Goal: Task Accomplishment & Management: Manage account settings

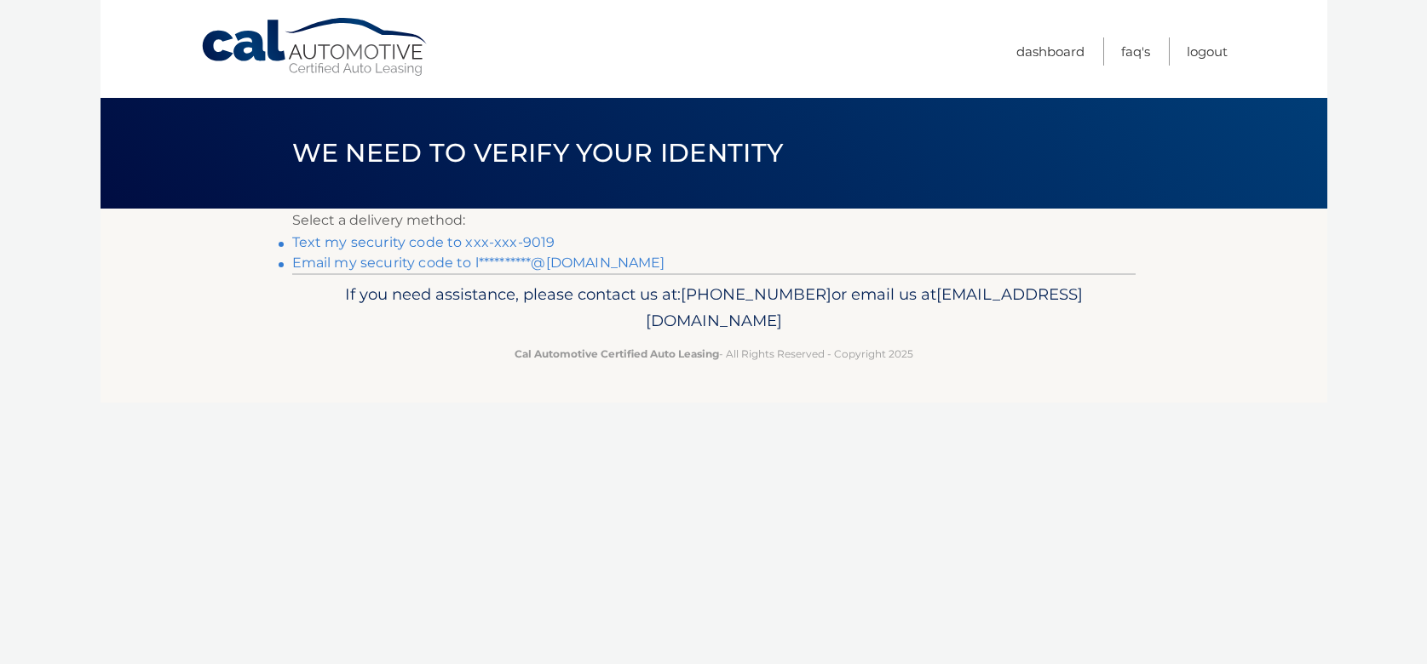
click at [386, 238] on link "Text my security code to xxx-xxx-9019" at bounding box center [423, 242] width 263 height 16
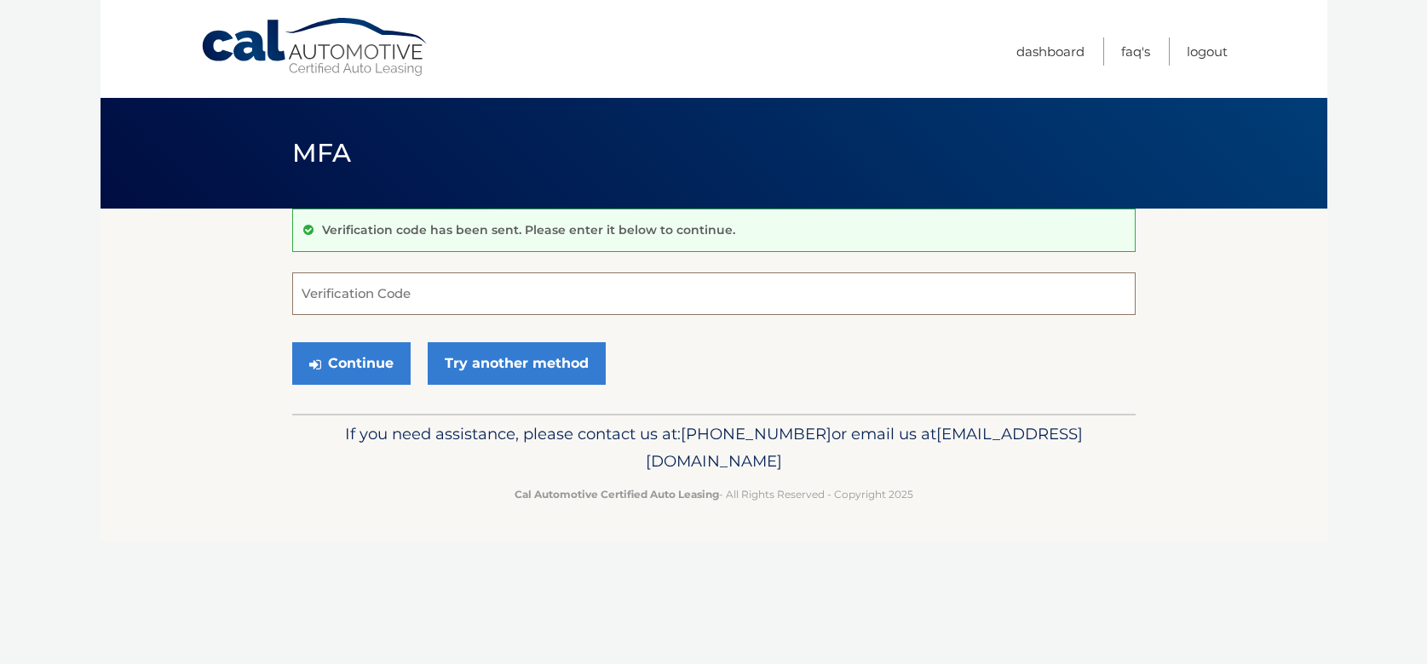
click at [440, 294] on input "Verification Code" at bounding box center [713, 294] width 843 height 43
type input "187541"
click at [352, 362] on button "Continue" at bounding box center [351, 363] width 118 height 43
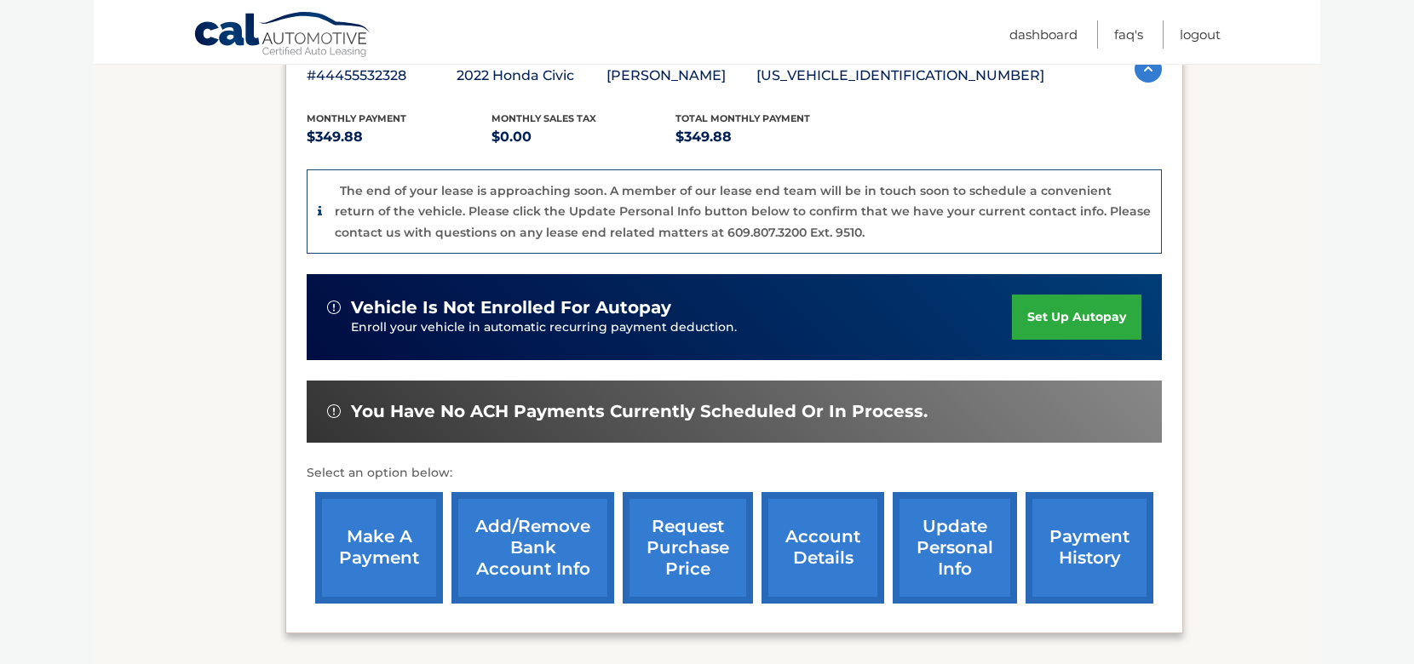
scroll to position [388, 0]
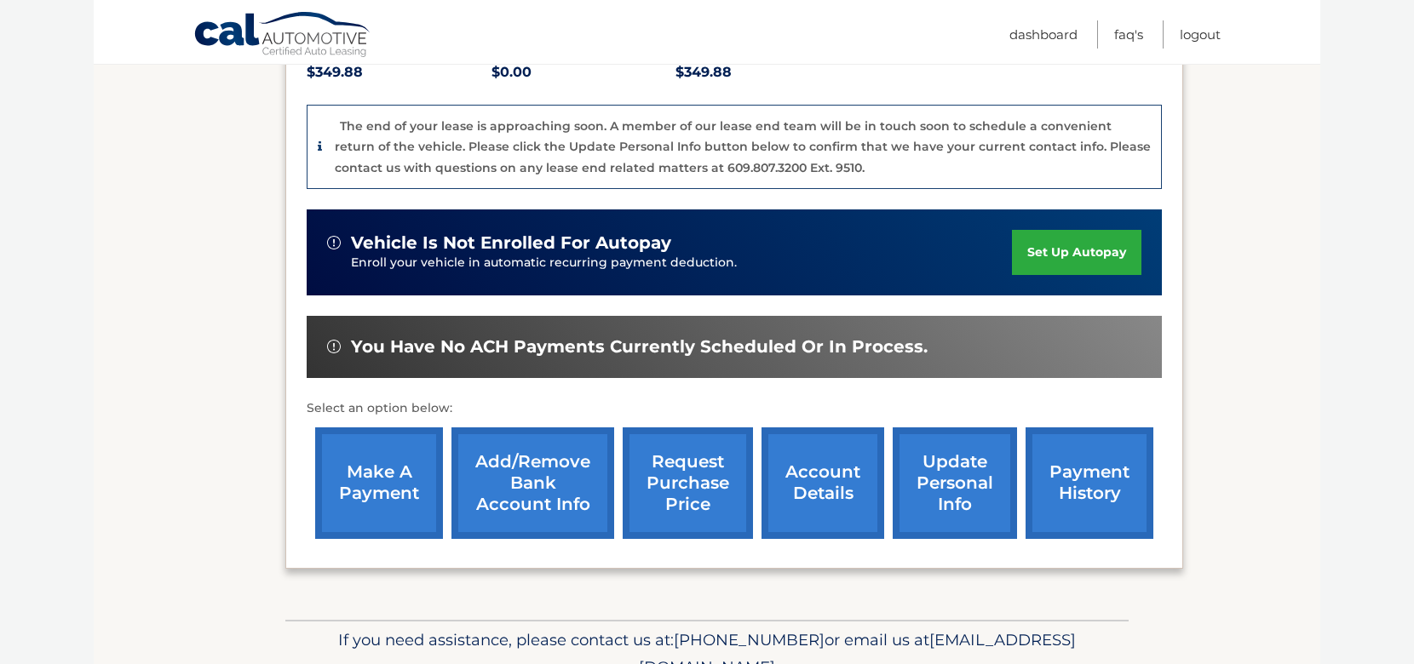
click at [837, 491] on link "account details" at bounding box center [822, 484] width 123 height 112
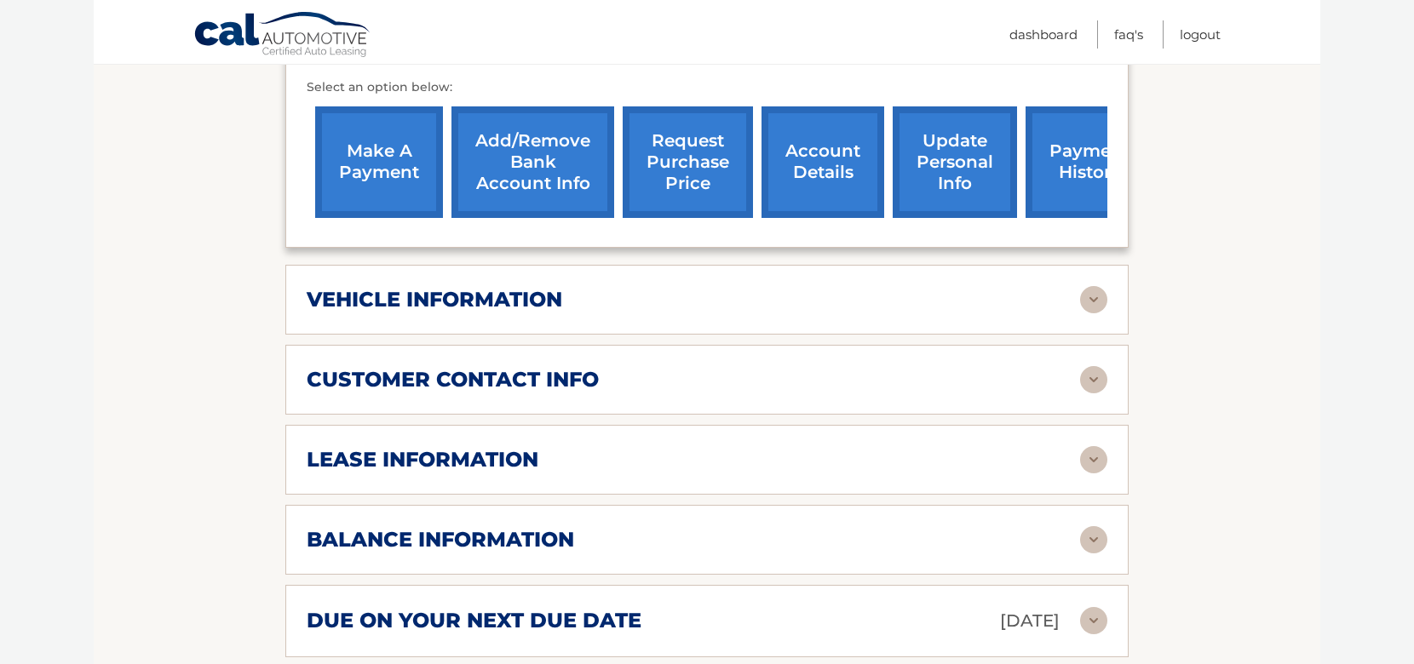
scroll to position [681, 0]
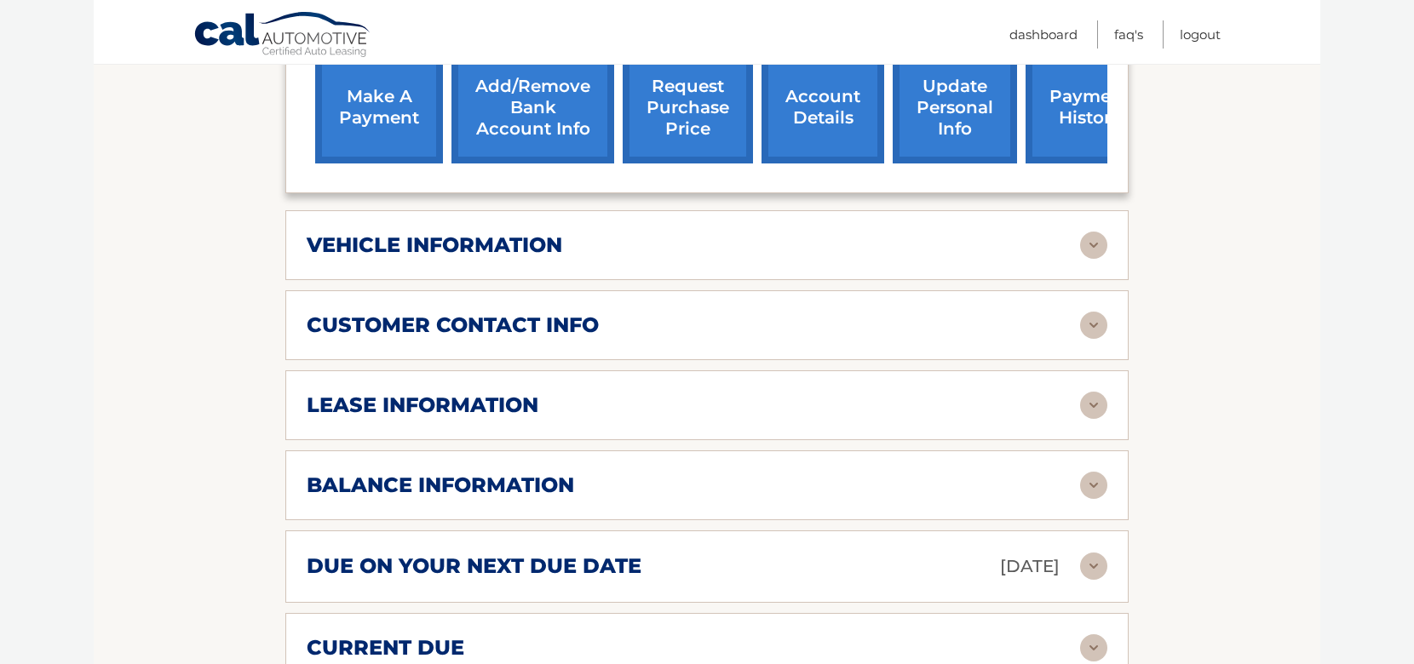
click at [1103, 248] on img at bounding box center [1093, 245] width 27 height 27
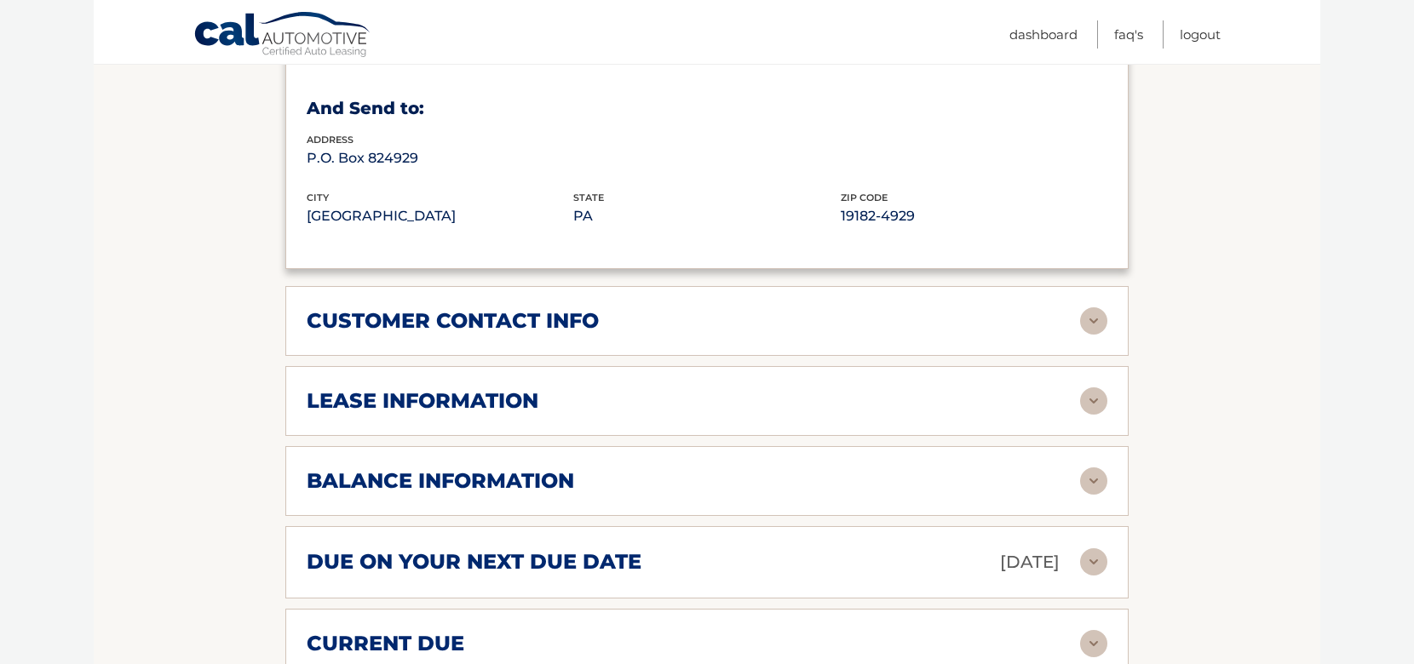
scroll to position [1107, 0]
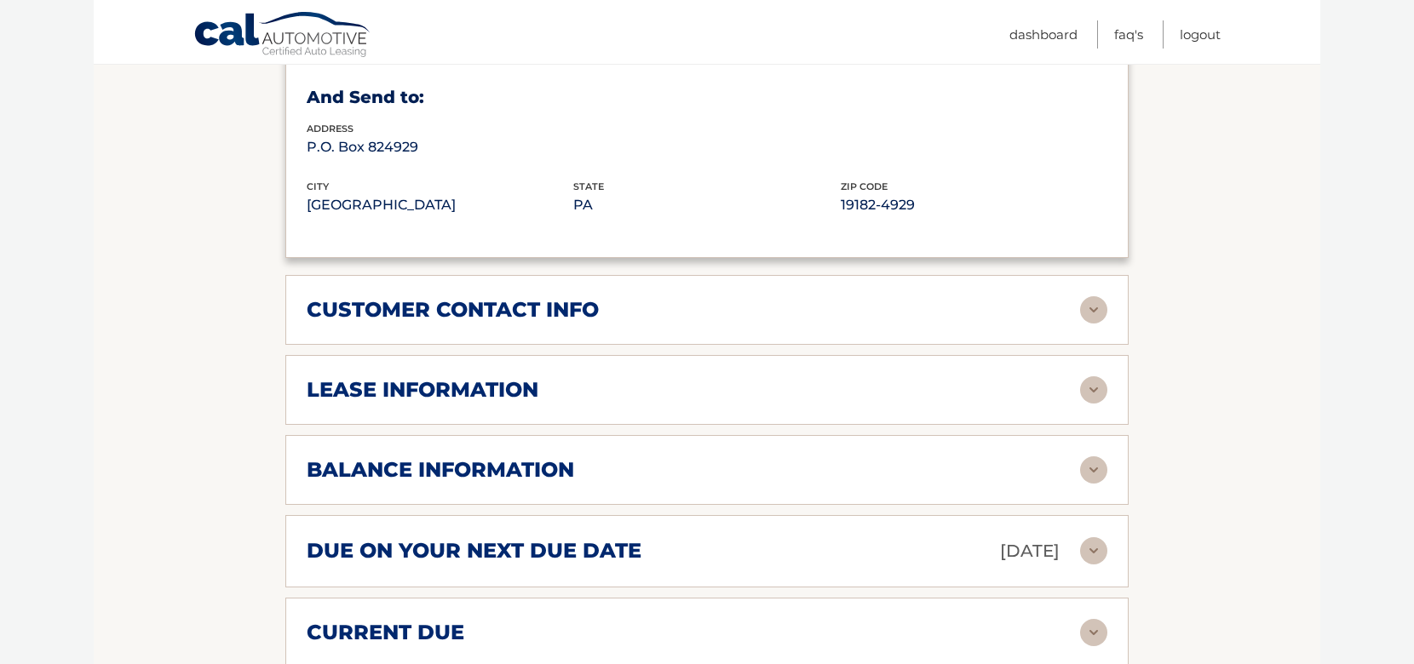
click at [1083, 393] on img at bounding box center [1093, 389] width 27 height 27
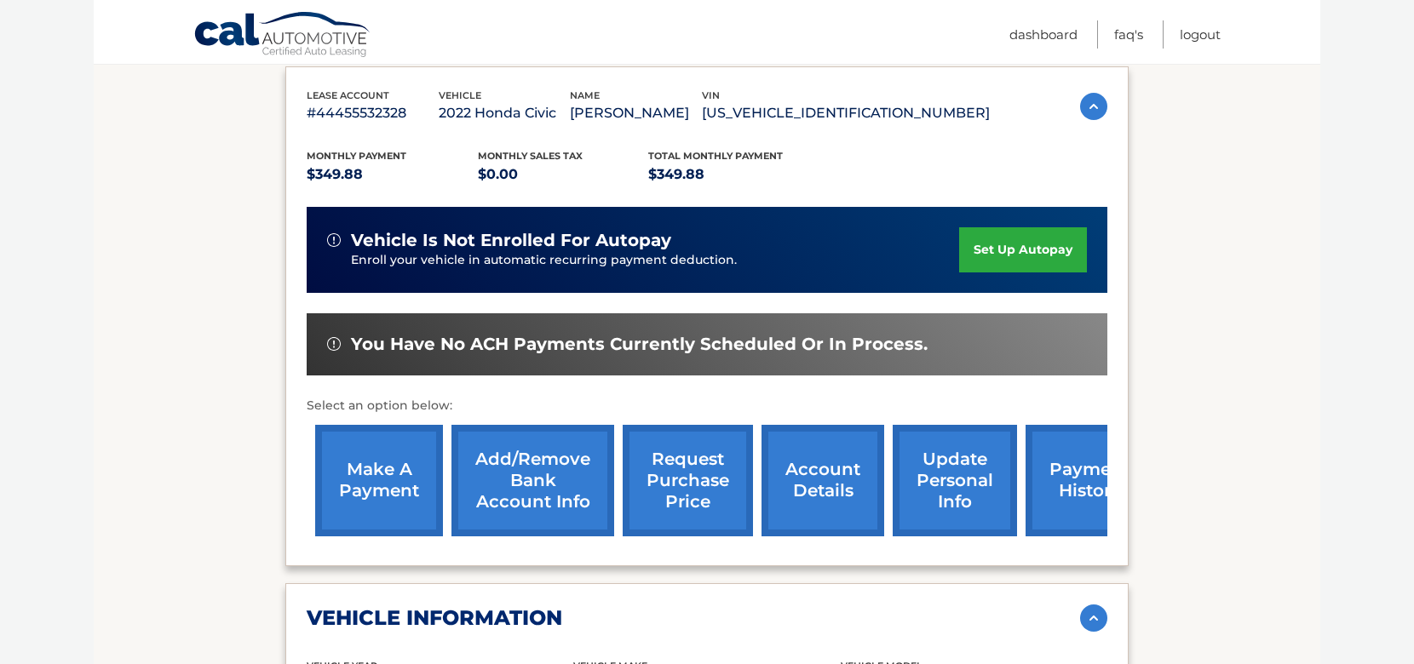
scroll to position [307, 0]
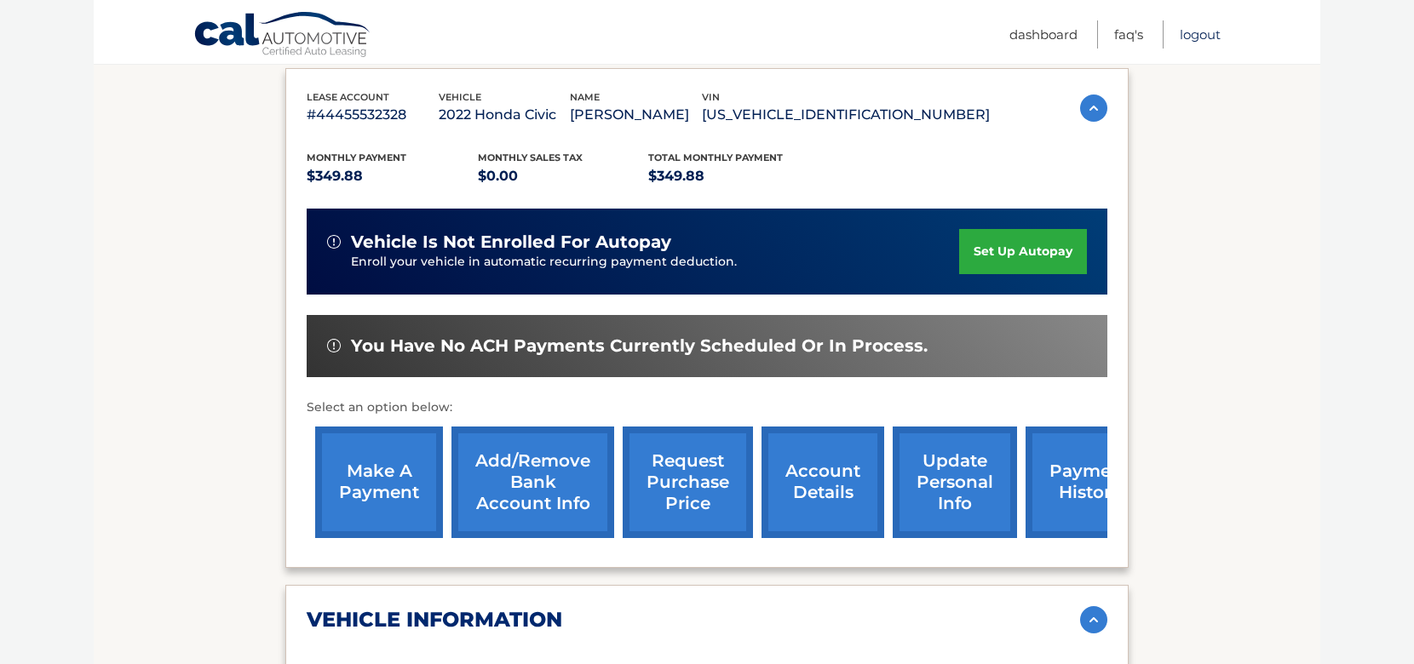
click at [1199, 39] on link "Logout" at bounding box center [1200, 34] width 41 height 28
